Goal: Feedback & Contribution: Submit feedback/report problem

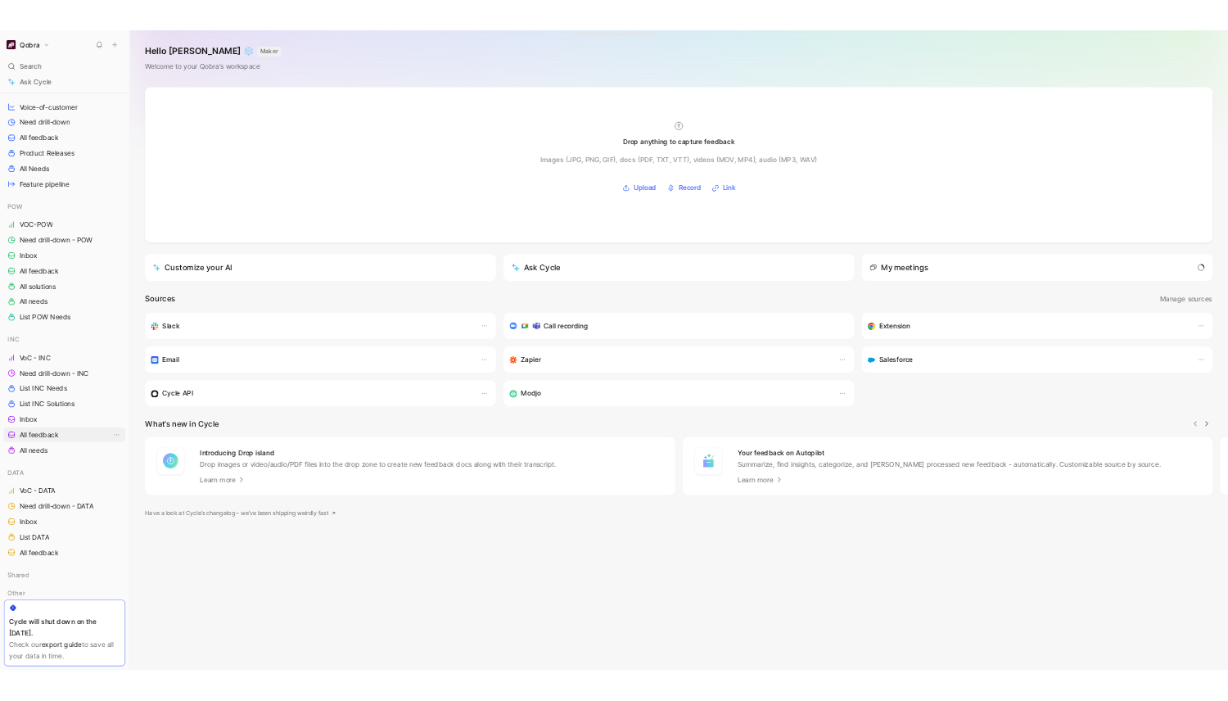
scroll to position [308, 0]
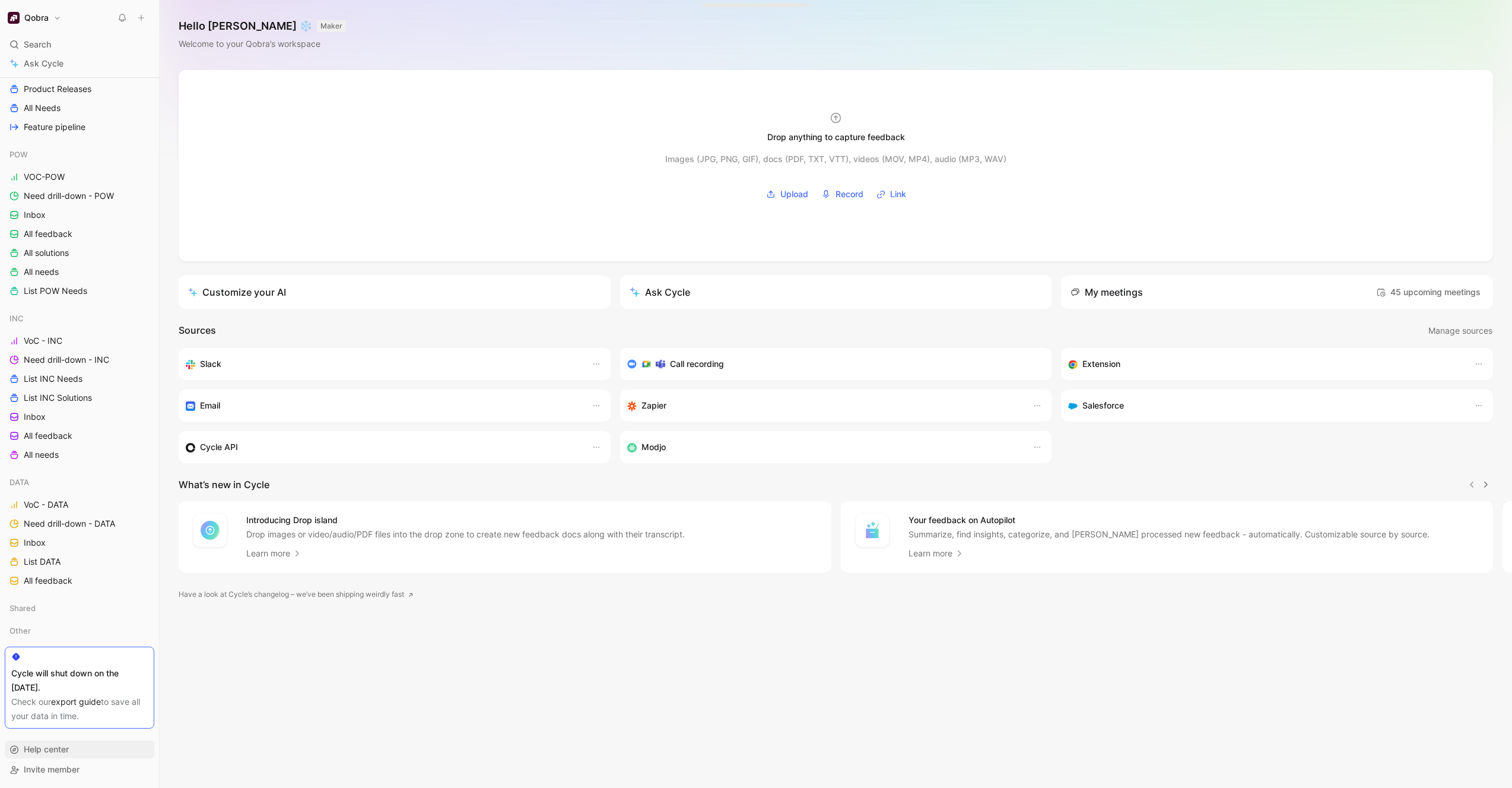
click at [50, 748] on span "Help center" at bounding box center [46, 749] width 45 height 10
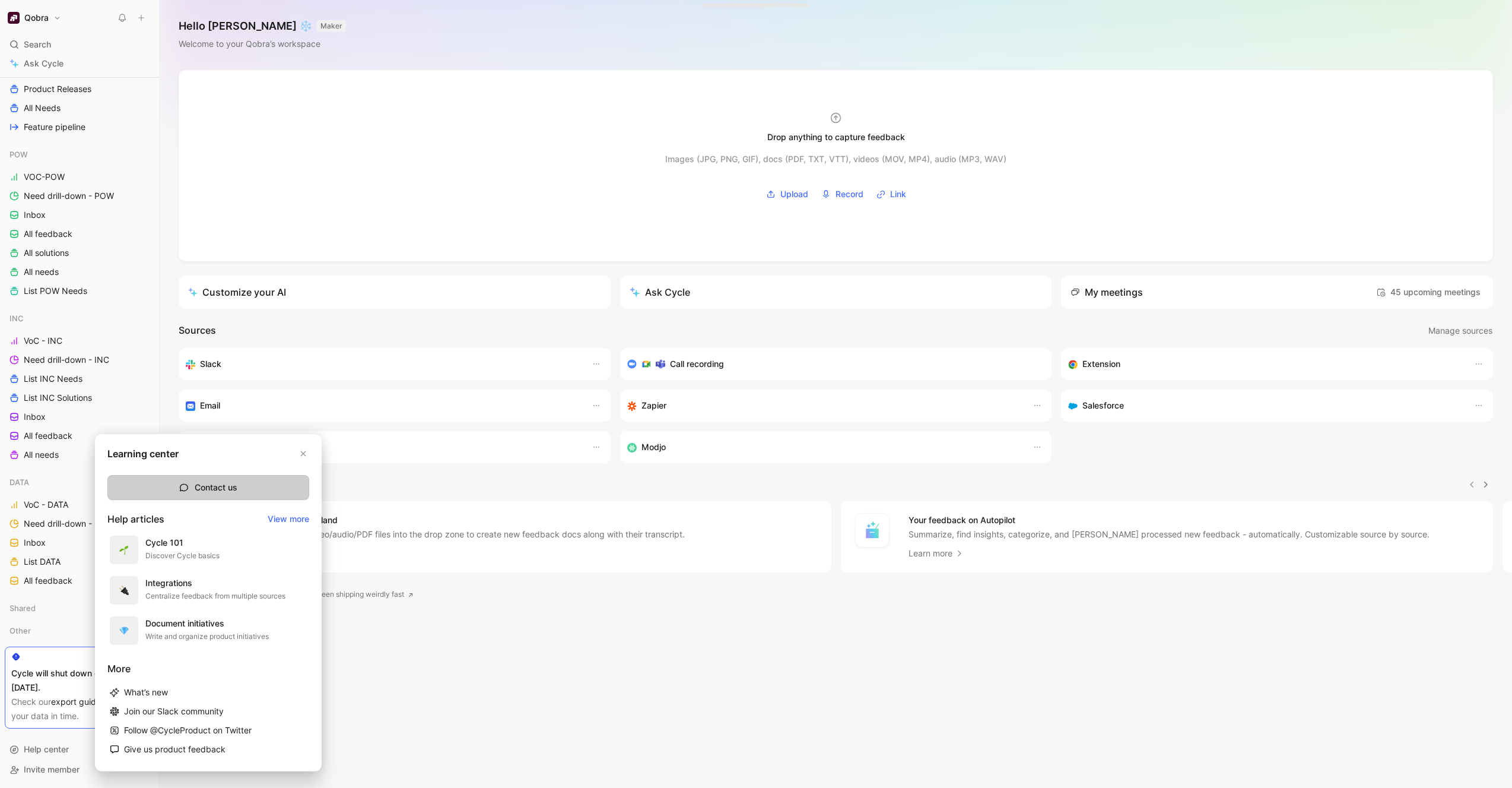
click at [195, 486] on button "Contact us" at bounding box center [208, 487] width 202 height 25
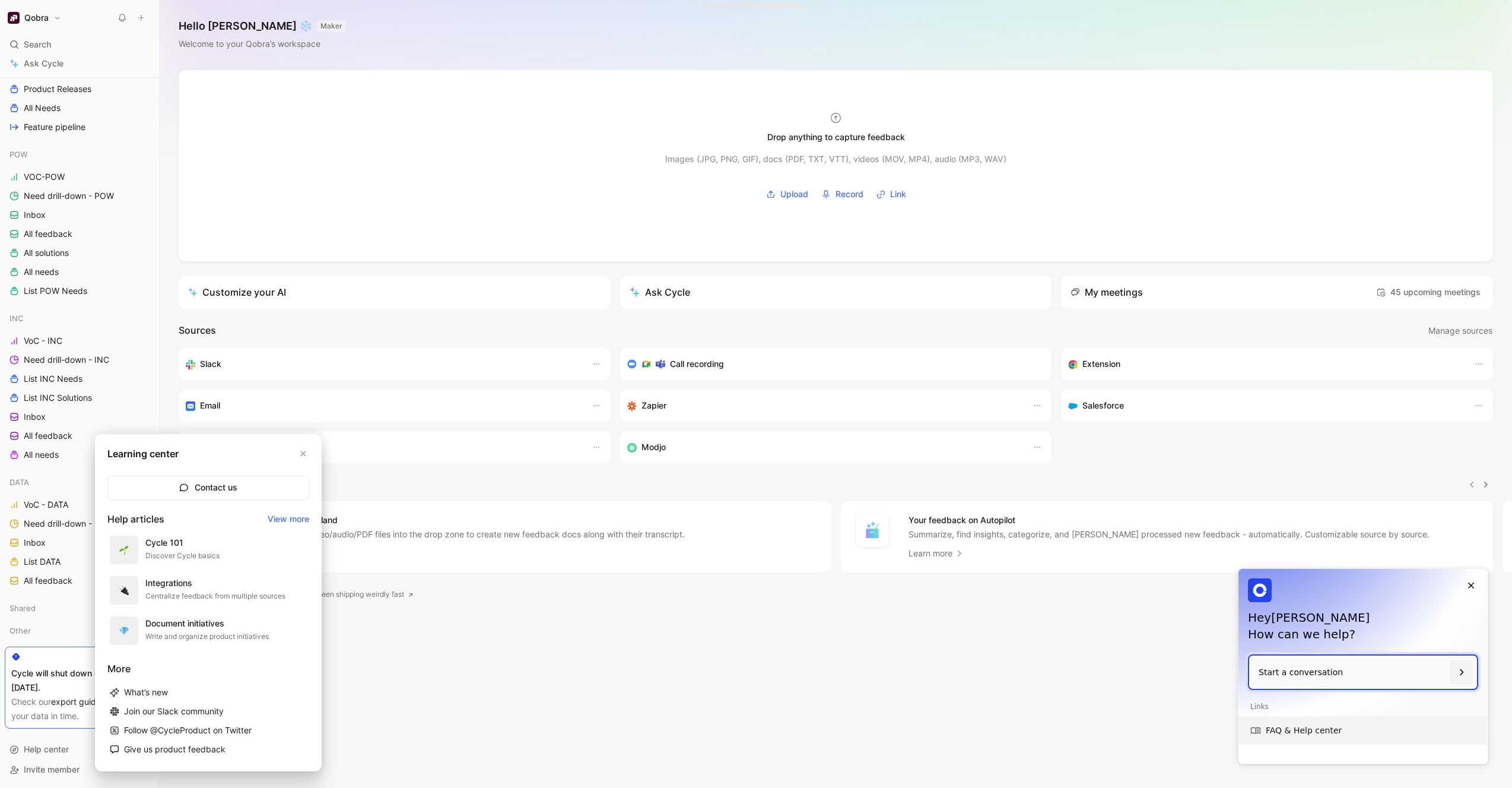
click at [1303, 733] on link "FAQ & Help center" at bounding box center [1363, 729] width 249 height 28
click at [1342, 673] on p "Start a conversation" at bounding box center [1352, 672] width 188 height 34
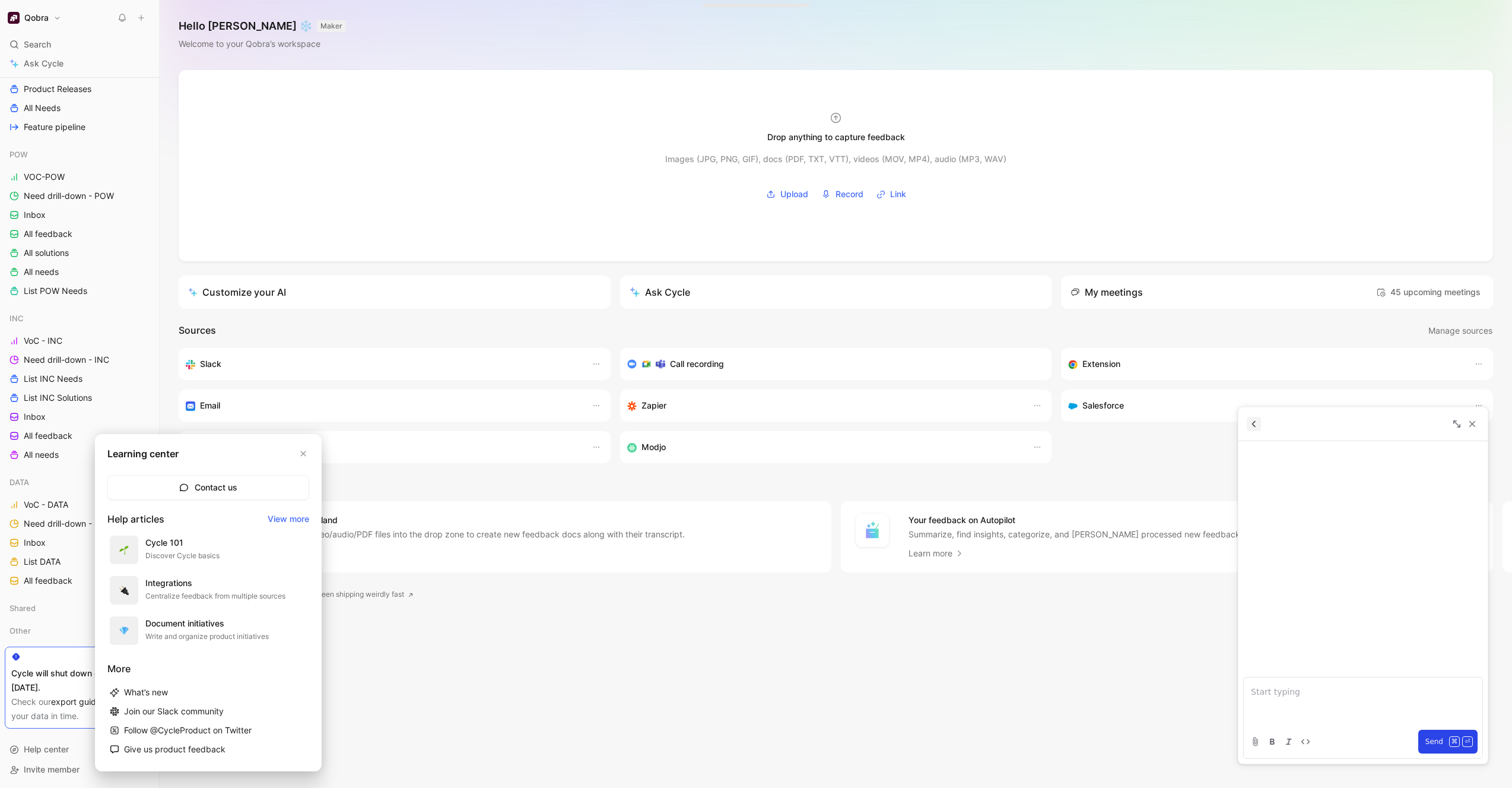
click at [1253, 421] on icon "Back" at bounding box center [1254, 423] width 11 height 11
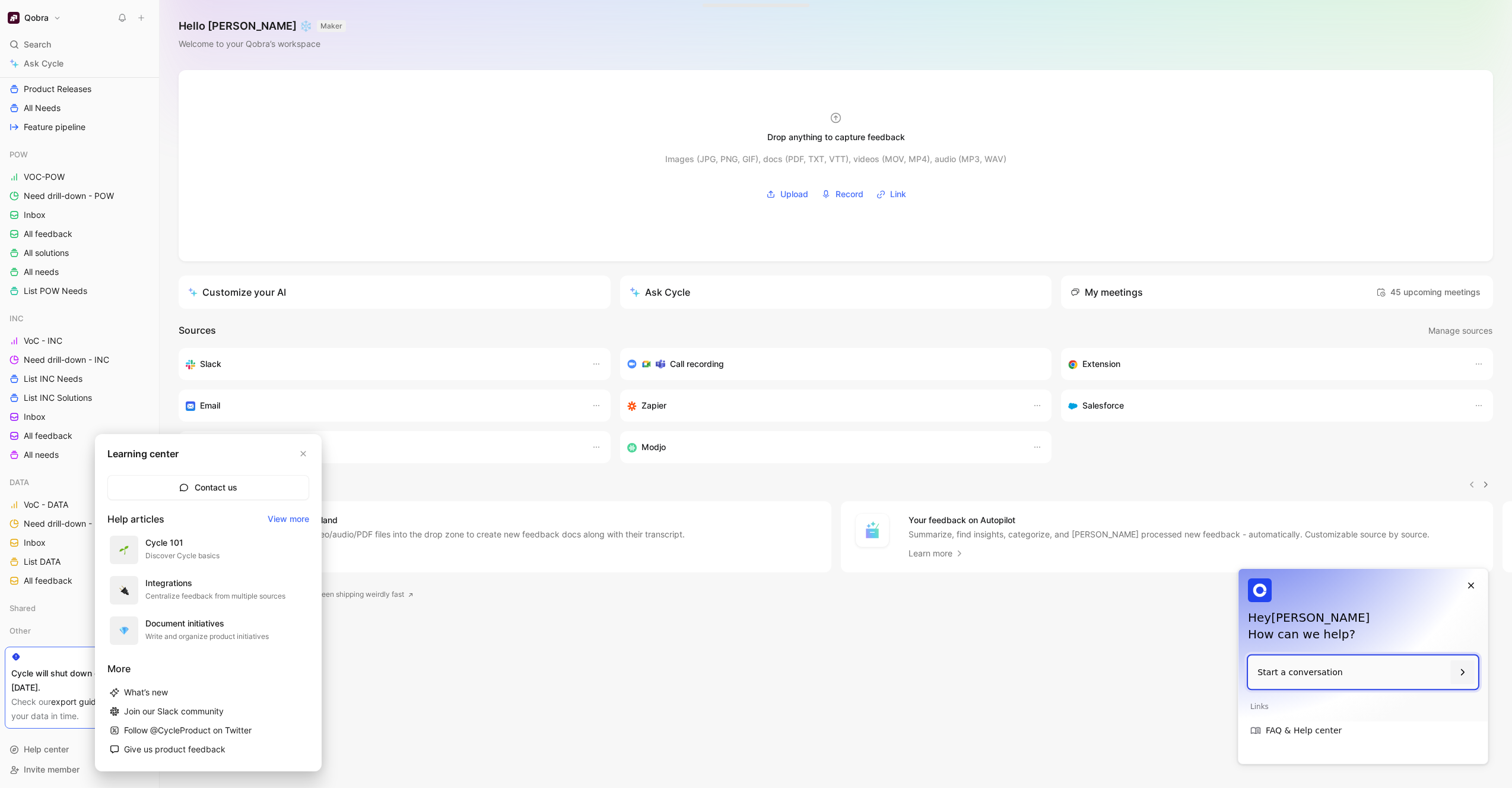
click at [1390, 657] on p "Start a conversation" at bounding box center [1352, 672] width 188 height 34
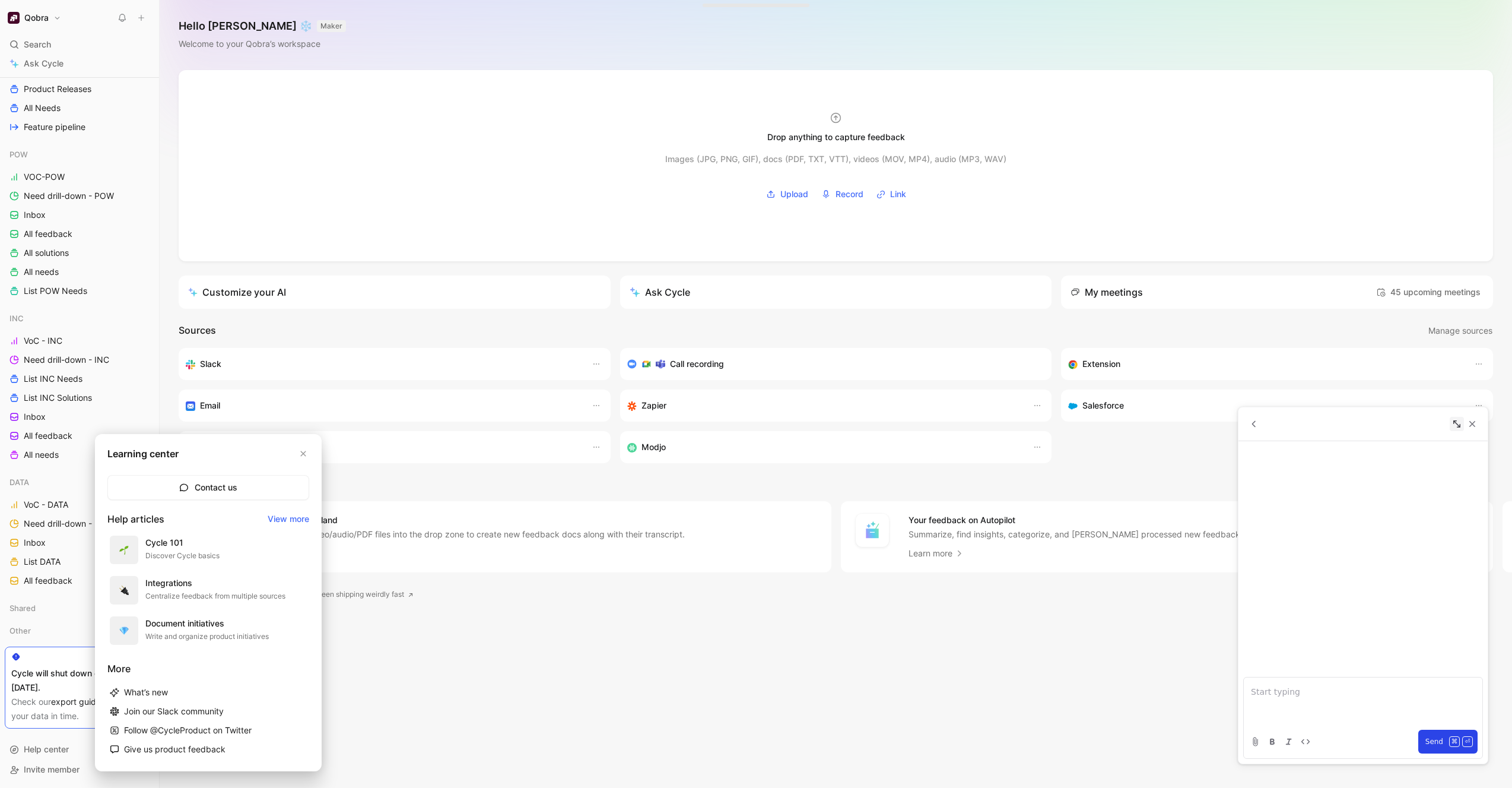
click at [1455, 421] on icon at bounding box center [1457, 423] width 11 height 11
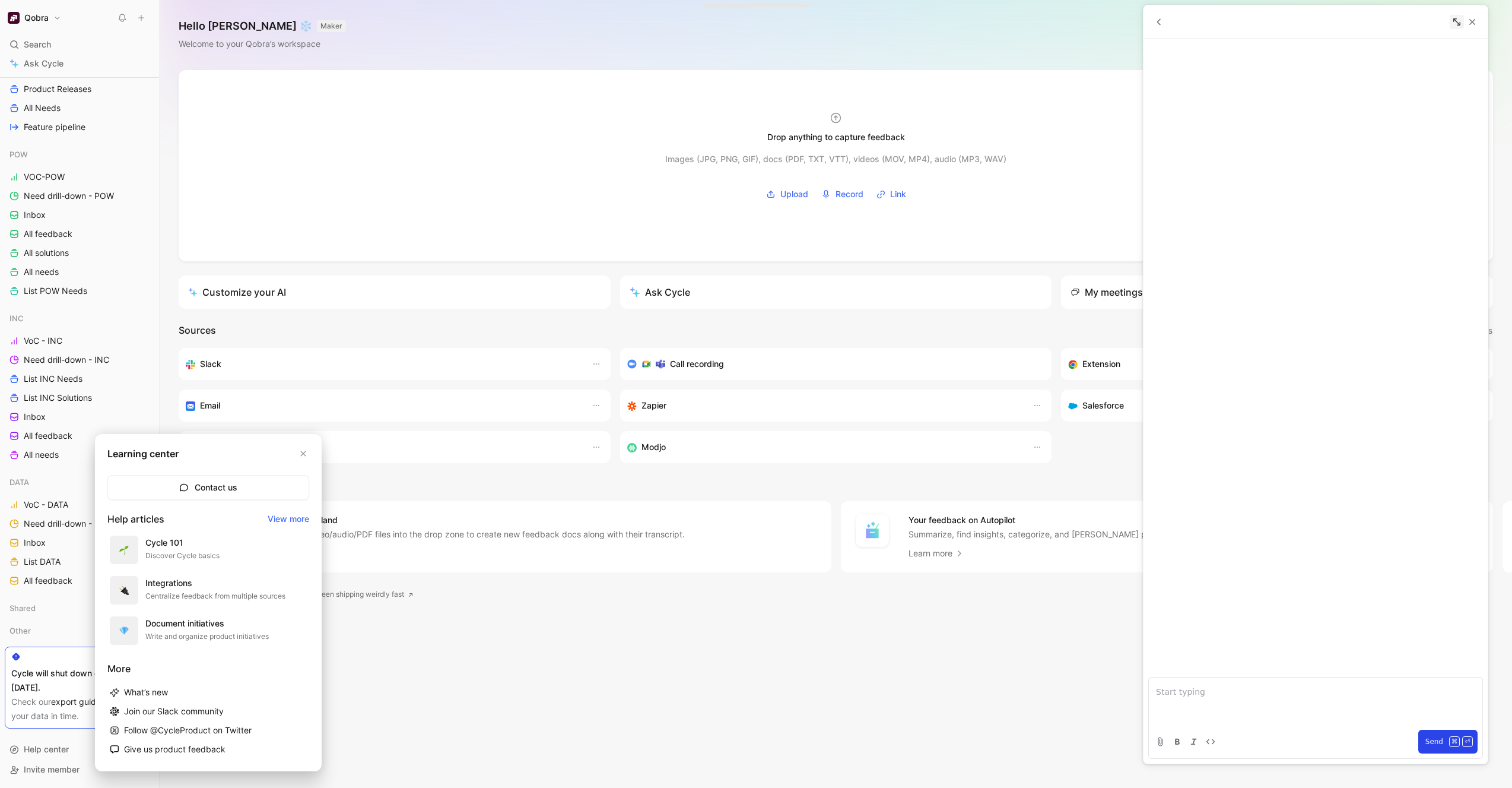
click at [1457, 21] on icon at bounding box center [1457, 22] width 11 height 11
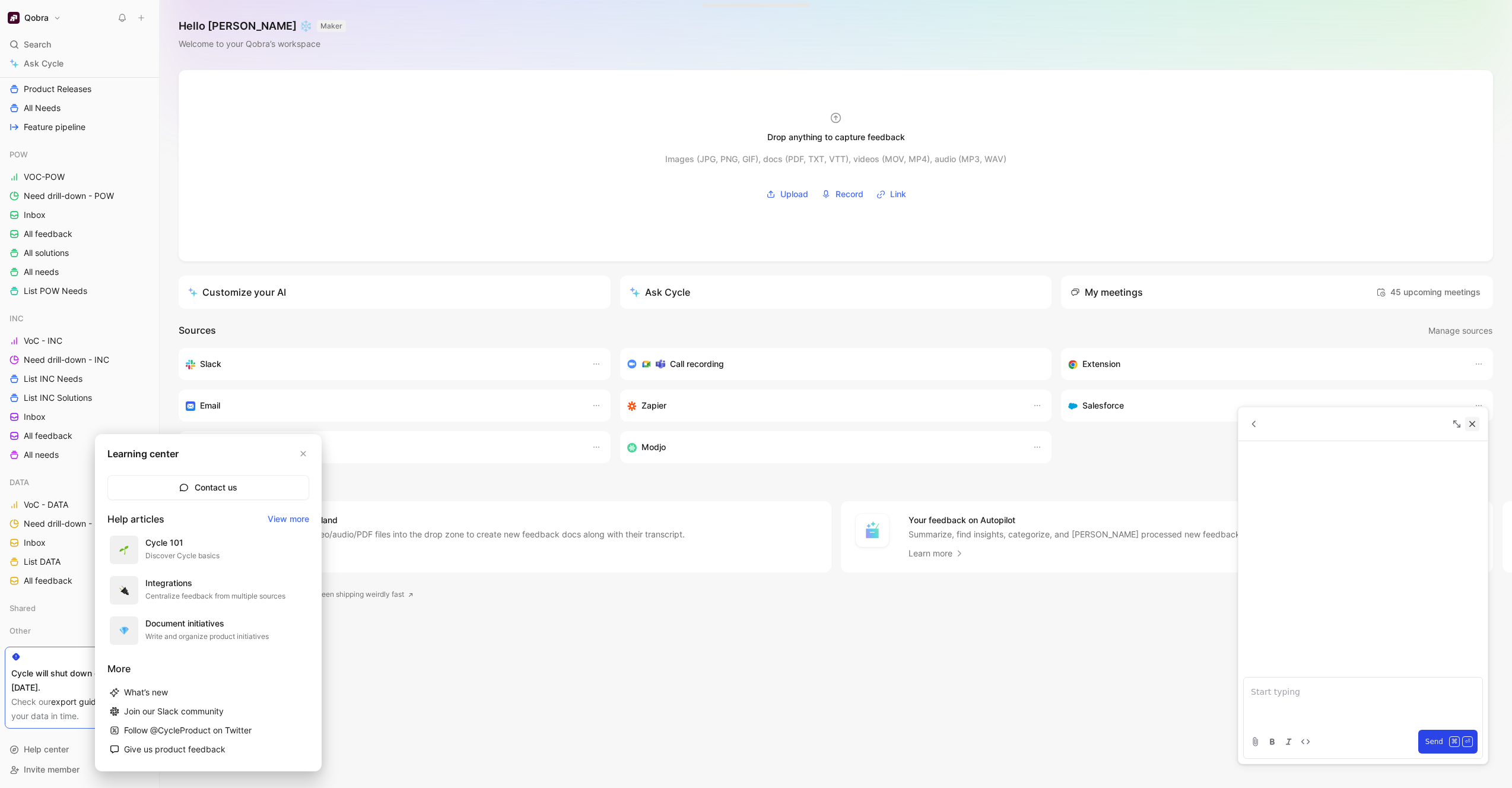
click at [1471, 420] on icon "Close" at bounding box center [1472, 423] width 11 height 11
click at [216, 747] on link "Give us product feedback" at bounding box center [208, 749] width 202 height 19
click at [254, 592] on div "Centralize feedback from multiple sources" at bounding box center [215, 596] width 140 height 12
click at [302, 452] on icon "button" at bounding box center [303, 453] width 5 height 5
